Goal: Information Seeking & Learning: Learn about a topic

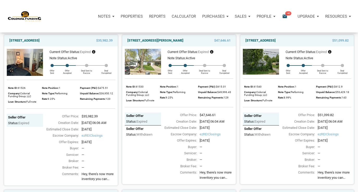
scroll to position [41, 0]
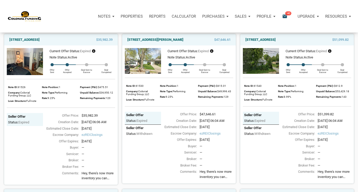
click at [85, 16] on div "Notes Dashboard Transactions Properties Reports Calculator Purchases Note Offer…" at bounding box center [197, 17] width 313 height 16
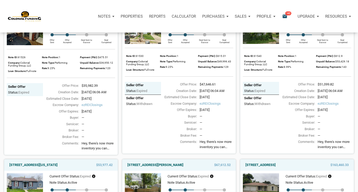
scroll to position [0, 0]
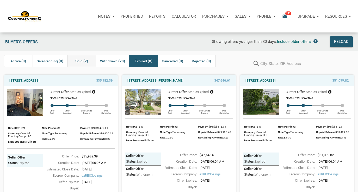
click at [80, 61] on span "Sold (2)" at bounding box center [81, 61] width 13 height 6
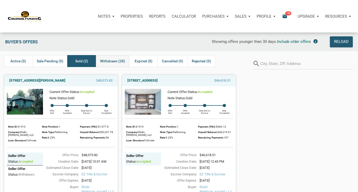
click at [117, 61] on span "Withdrawn (28)" at bounding box center [112, 61] width 25 height 6
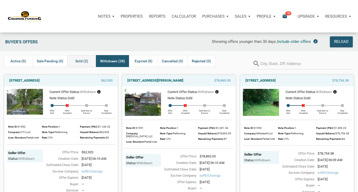
click at [83, 61] on span "Sold (2)" at bounding box center [81, 61] width 13 height 6
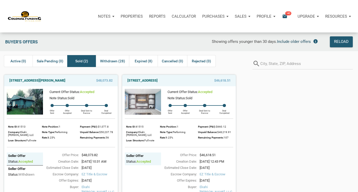
click at [295, 42] on span "Include older offers" at bounding box center [294, 41] width 34 height 5
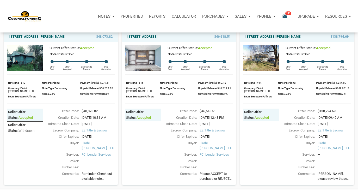
scroll to position [39, 0]
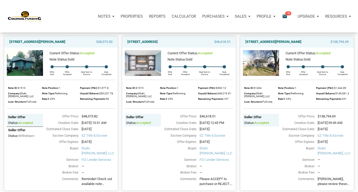
click at [271, 63] on img at bounding box center [261, 63] width 36 height 26
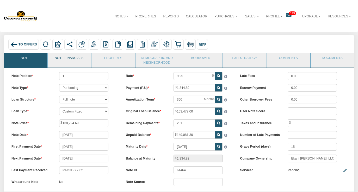
click at [75, 58] on link "Note Financials" at bounding box center [69, 59] width 43 height 13
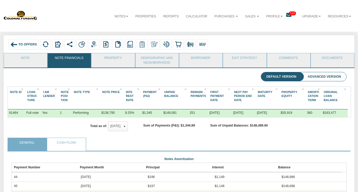
click at [22, 43] on span "To Offers" at bounding box center [27, 45] width 18 height 4
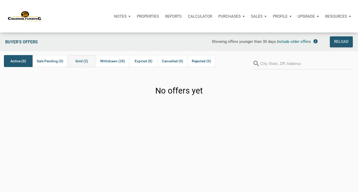
click at [81, 61] on span "Sold (2)" at bounding box center [81, 61] width 13 height 6
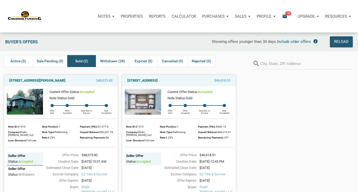
click at [27, 99] on img at bounding box center [25, 102] width 36 height 26
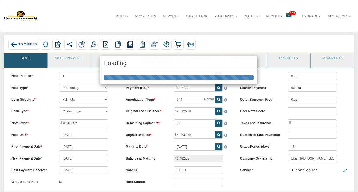
click at [77, 58] on div "Loading" at bounding box center [179, 96] width 358 height 192
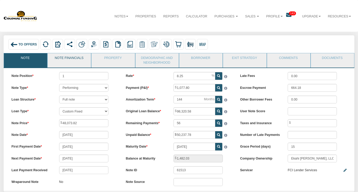
click at [78, 58] on link "Note Financials" at bounding box center [69, 59] width 43 height 13
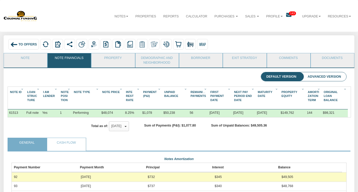
click at [27, 44] on span "To Offers" at bounding box center [27, 45] width 18 height 4
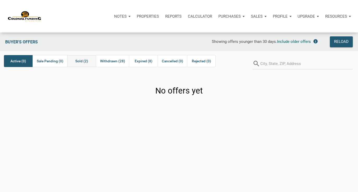
click at [83, 61] on span "Sold (2)" at bounding box center [81, 61] width 13 height 6
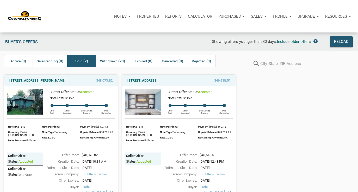
click at [149, 106] on img at bounding box center [143, 102] width 36 height 26
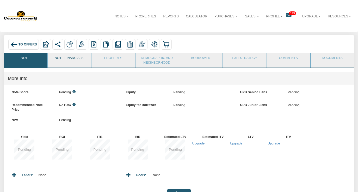
click at [65, 59] on link "Note Financials" at bounding box center [69, 59] width 43 height 13
